Goal: Book appointment/travel/reservation

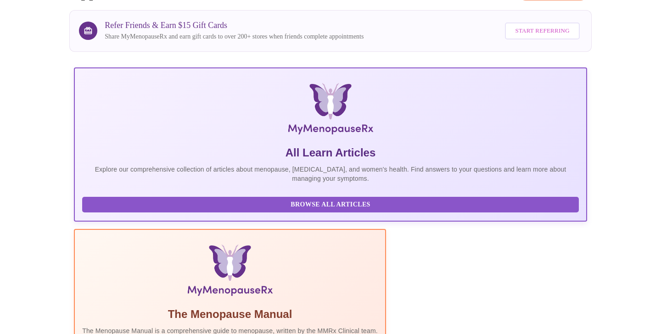
scroll to position [151, 0]
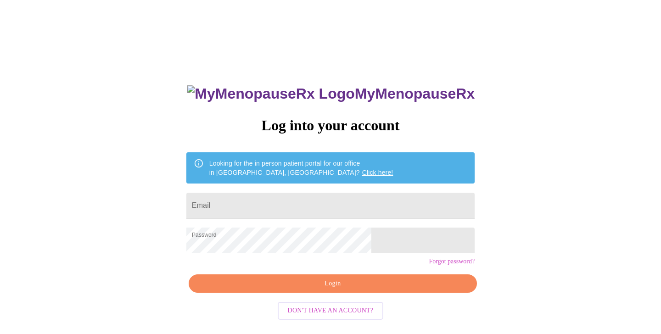
scroll to position [9, 0]
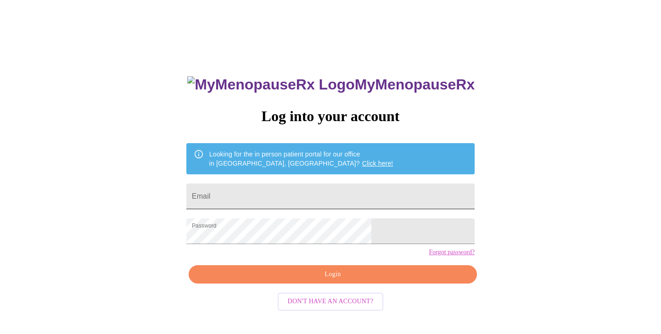
click at [323, 189] on input "Email" at bounding box center [330, 197] width 288 height 26
type input "karriehiggins@gmail.com"
click at [342, 281] on span "Login" at bounding box center [332, 274] width 267 height 11
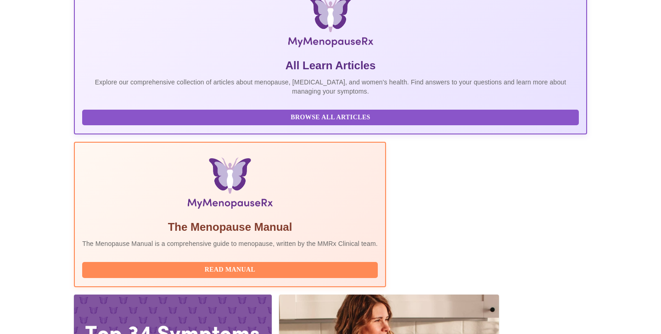
scroll to position [238, 0]
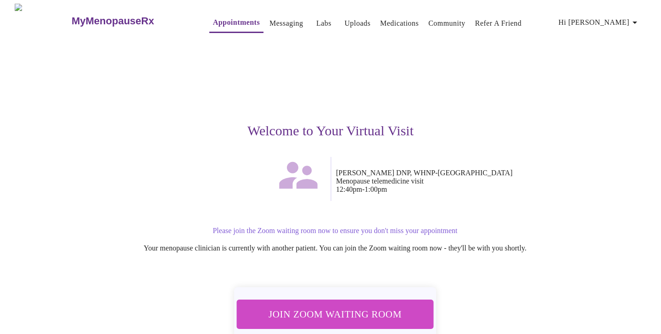
click at [312, 307] on span "Join Zoom Waiting Room" at bounding box center [334, 314] width 173 height 17
